Goal: Task Accomplishment & Management: Manage account settings

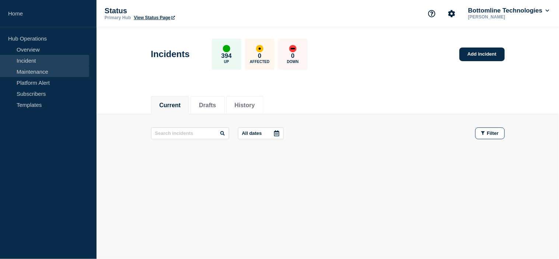
click at [58, 70] on link "Maintenance" at bounding box center [44, 71] width 89 height 11
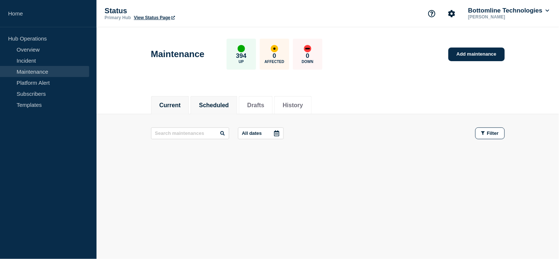
click at [225, 109] on li "Scheduled" at bounding box center [214, 105] width 47 height 18
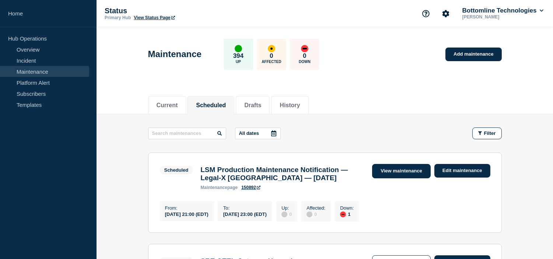
click at [400, 174] on link "View maintenance" at bounding box center [401, 171] width 58 height 14
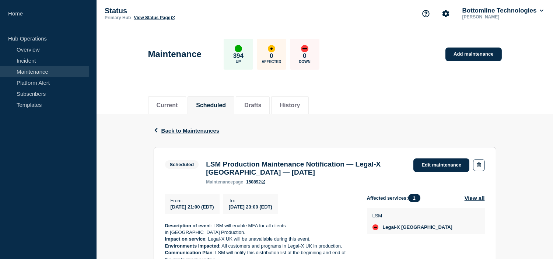
scroll to position [82, 0]
click at [452, 166] on link "Edit maintenance" at bounding box center [442, 166] width 56 height 14
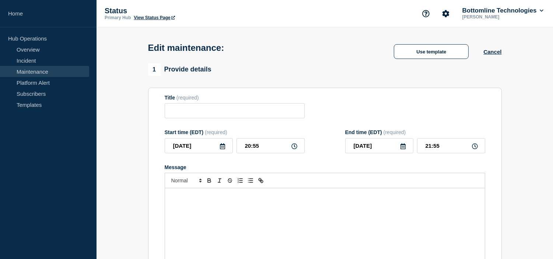
type input "LSM Production Maintenance Notification — Legal-X [GEOGRAPHIC_DATA] — [DATE]"
type input "21:00"
type input "23:00"
checkbox input "true"
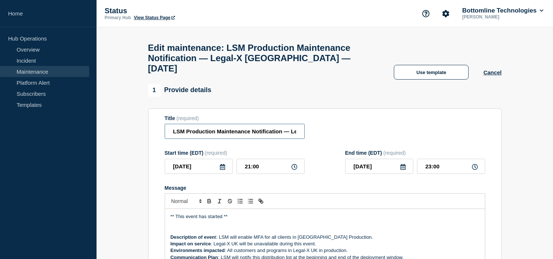
click at [174, 133] on input "LSM Production Maintenance Notification — Legal-X [GEOGRAPHIC_DATA] — [DATE]" at bounding box center [235, 131] width 140 height 15
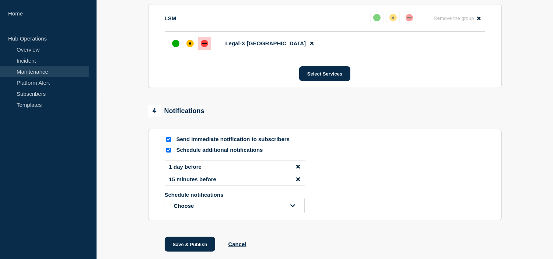
scroll to position [451, 0]
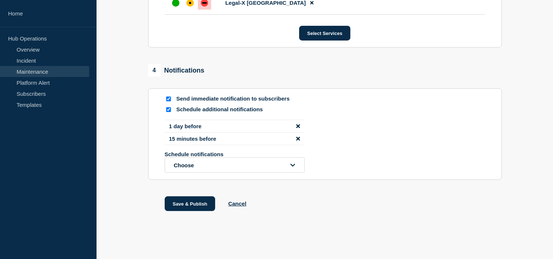
type input "STARTED: LSM Production Maintenance Notification — Legal-X UK — October 14, 2025"
click at [168, 112] on input "Schedule additional notifications" at bounding box center [168, 109] width 5 height 5
checkbox input "false"
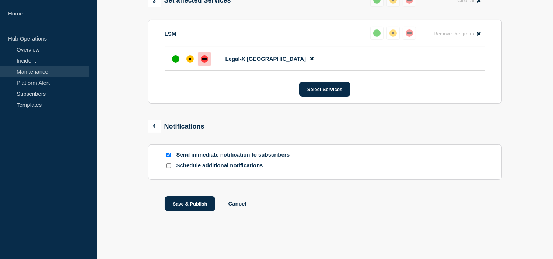
scroll to position [412, 0]
click at [189, 205] on button "Save & Publish" at bounding box center [190, 204] width 51 height 15
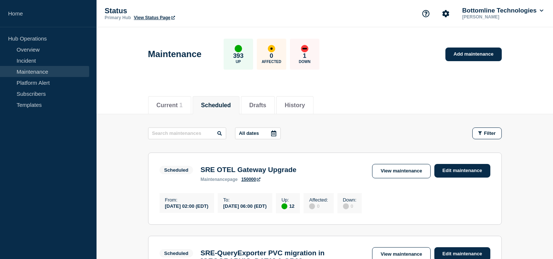
click at [367, 82] on header "Maintenance 393 Up 0 Affected 1 Down Add maintenance" at bounding box center [325, 58] width 457 height 62
click at [171, 98] on li "Current 1" at bounding box center [169, 105] width 43 height 18
